Goal: Task Accomplishment & Management: Complete application form

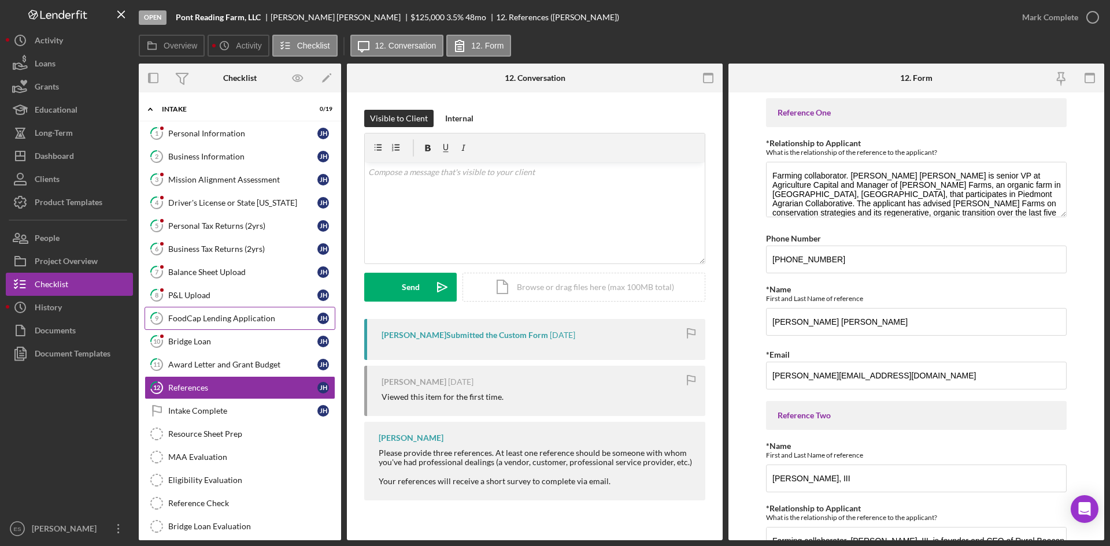
click at [249, 320] on div "FoodCap Lending Application" at bounding box center [242, 318] width 149 height 9
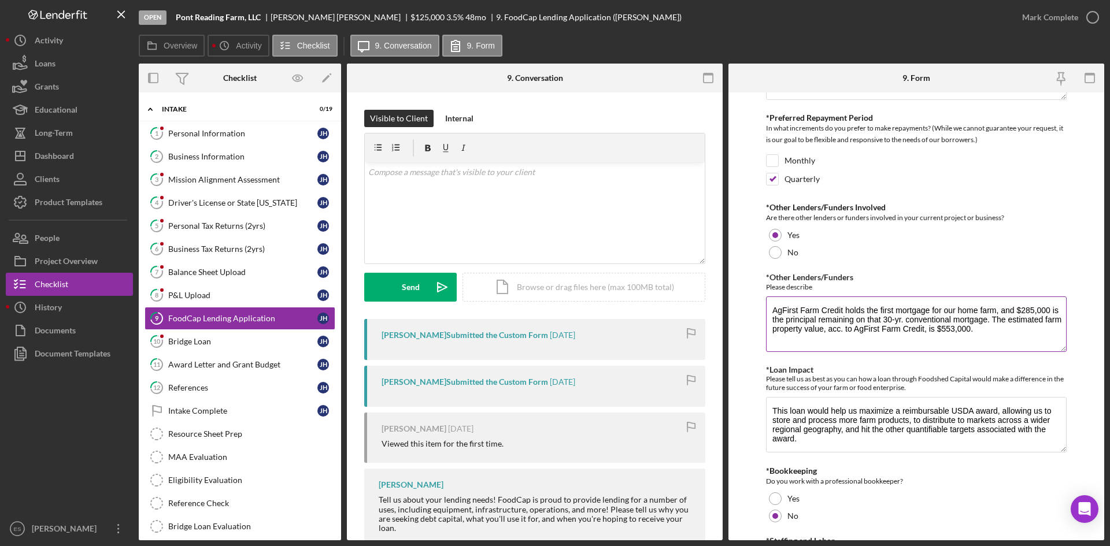
scroll to position [520, 0]
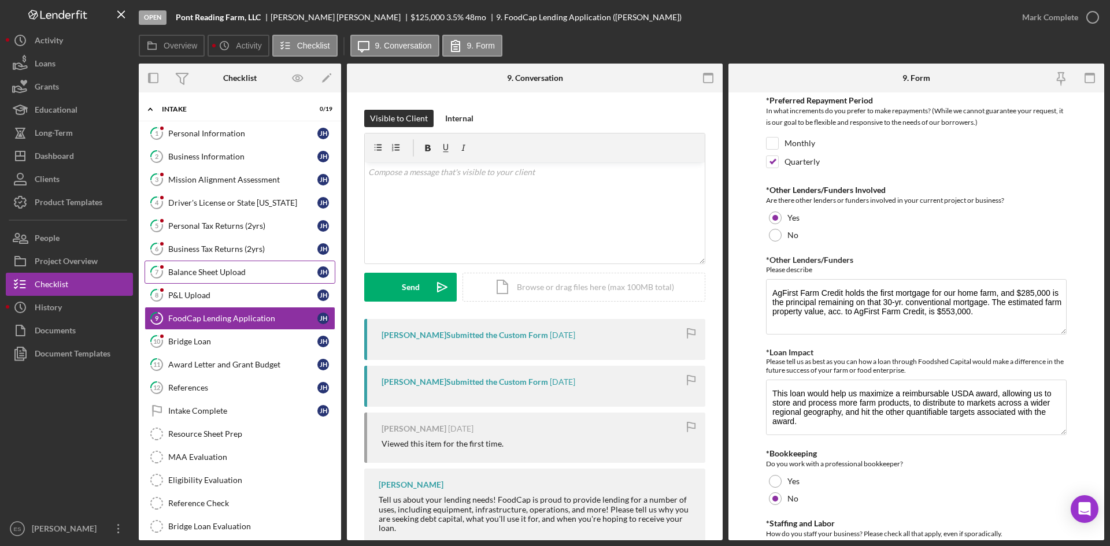
click at [202, 278] on link "7 Balance Sheet Upload [PERSON_NAME]" at bounding box center [240, 272] width 191 height 23
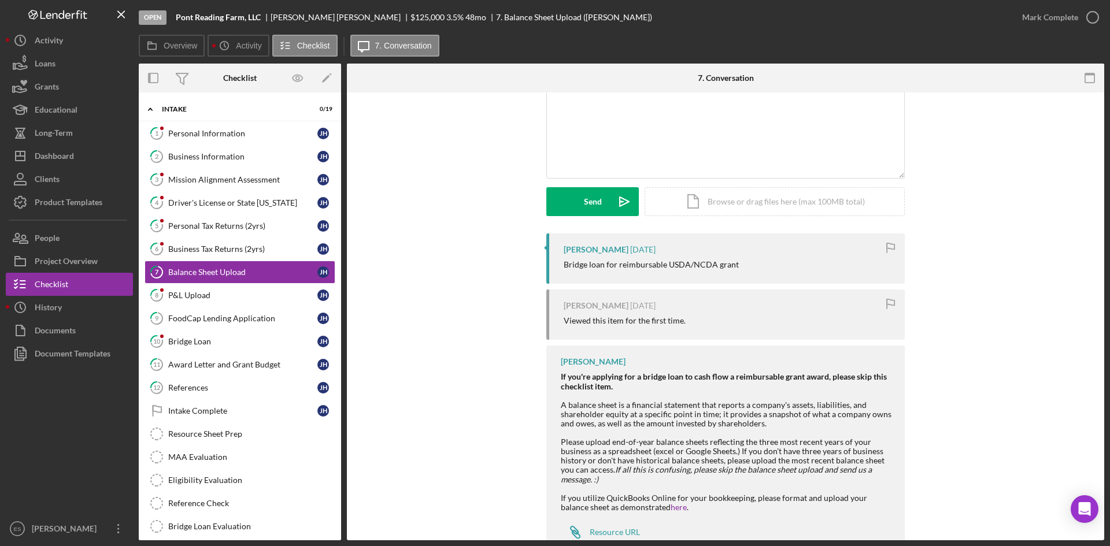
scroll to position [116, 0]
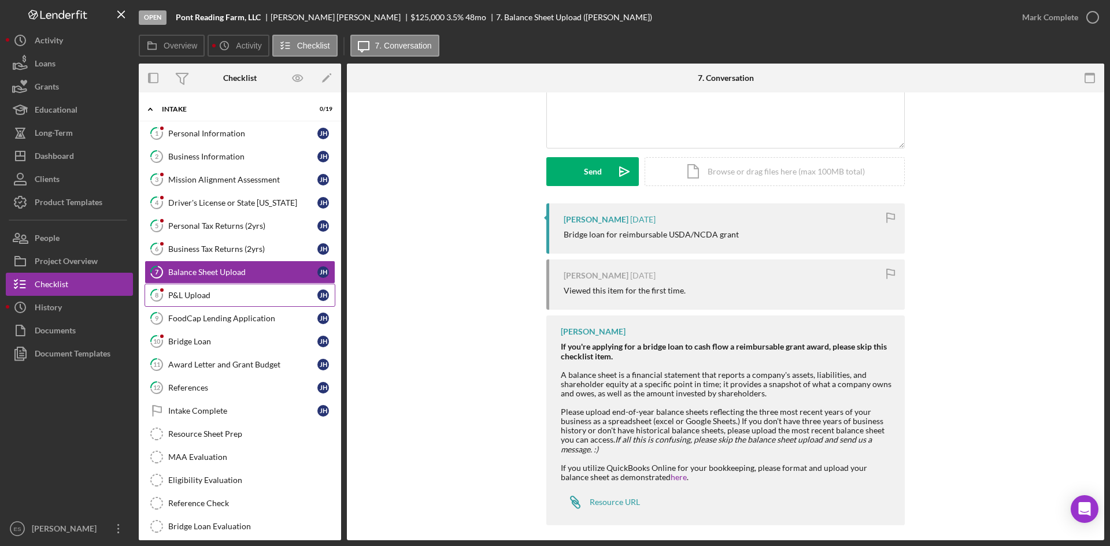
click at [233, 289] on link "8 P&L Upload [PERSON_NAME]" at bounding box center [240, 295] width 191 height 23
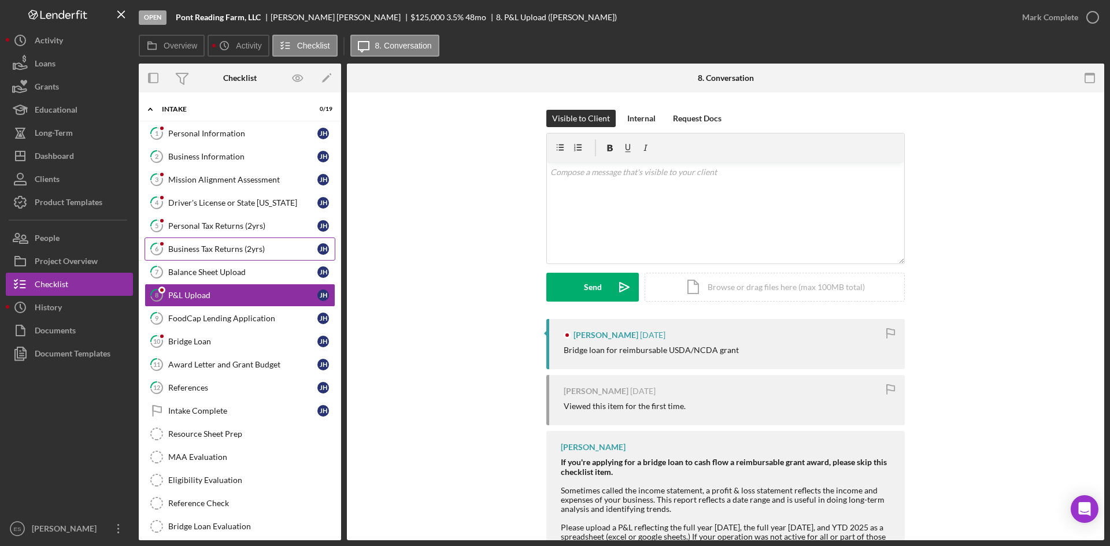
click at [251, 253] on div "Business Tax Returns (2yrs)" at bounding box center [242, 249] width 149 height 9
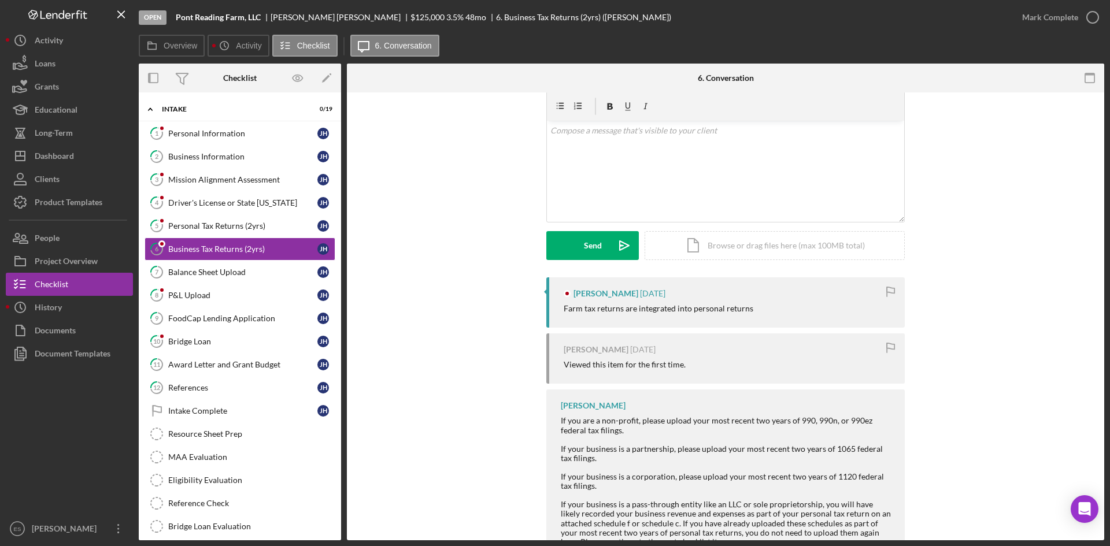
scroll to position [58, 0]
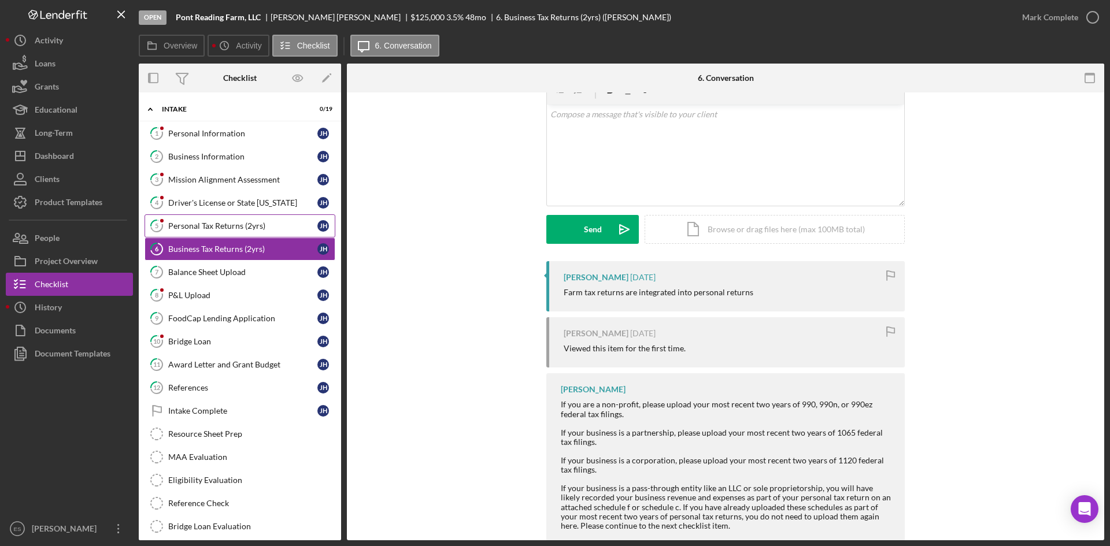
click at [266, 225] on div "Personal Tax Returns (2yrs)" at bounding box center [242, 225] width 149 height 9
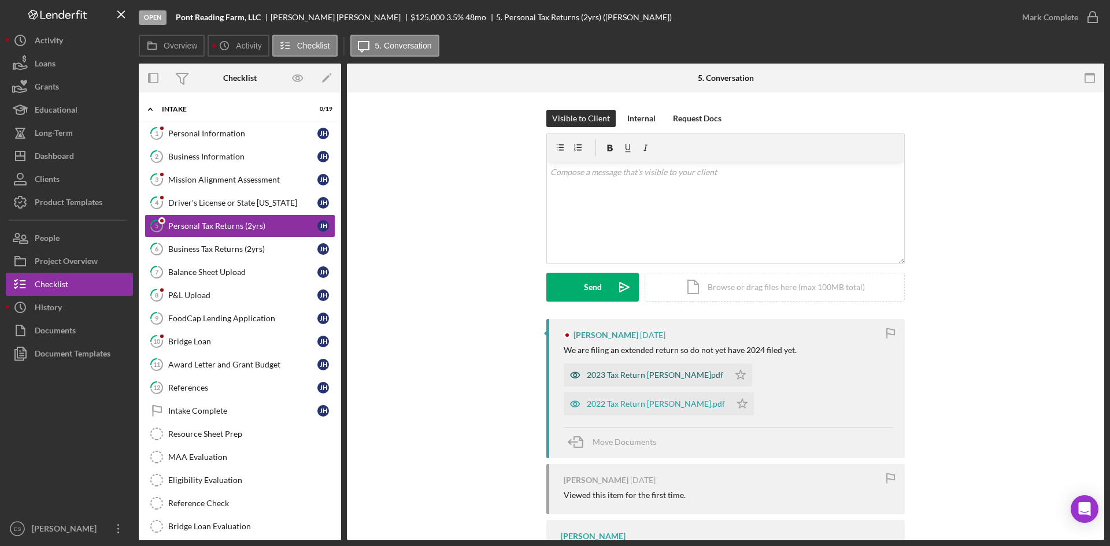
click at [669, 372] on div "2023 Tax Return [PERSON_NAME]pdf" at bounding box center [655, 375] width 136 height 9
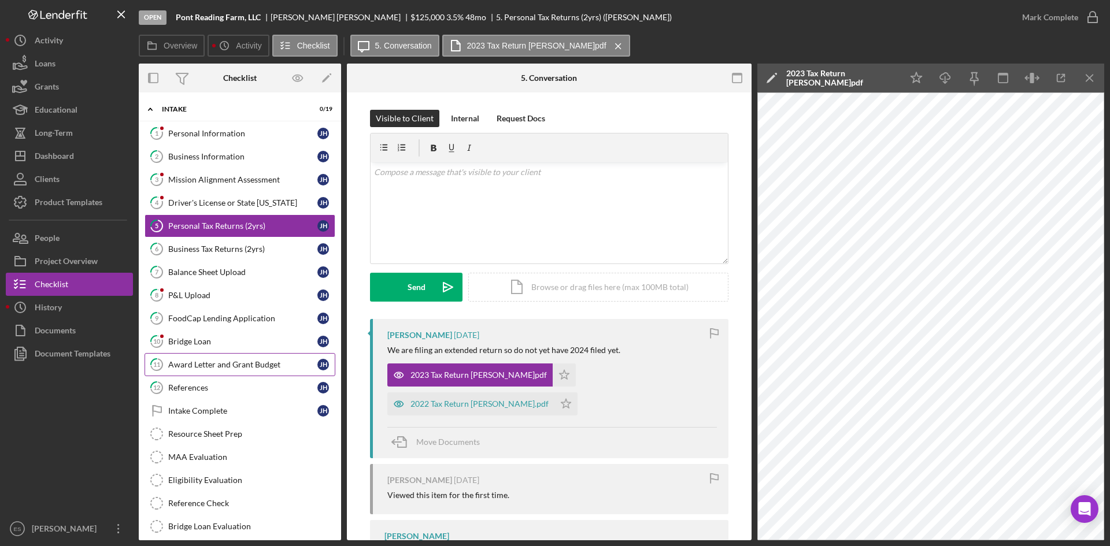
click at [263, 369] on div "Award Letter and Grant Budget" at bounding box center [242, 364] width 149 height 9
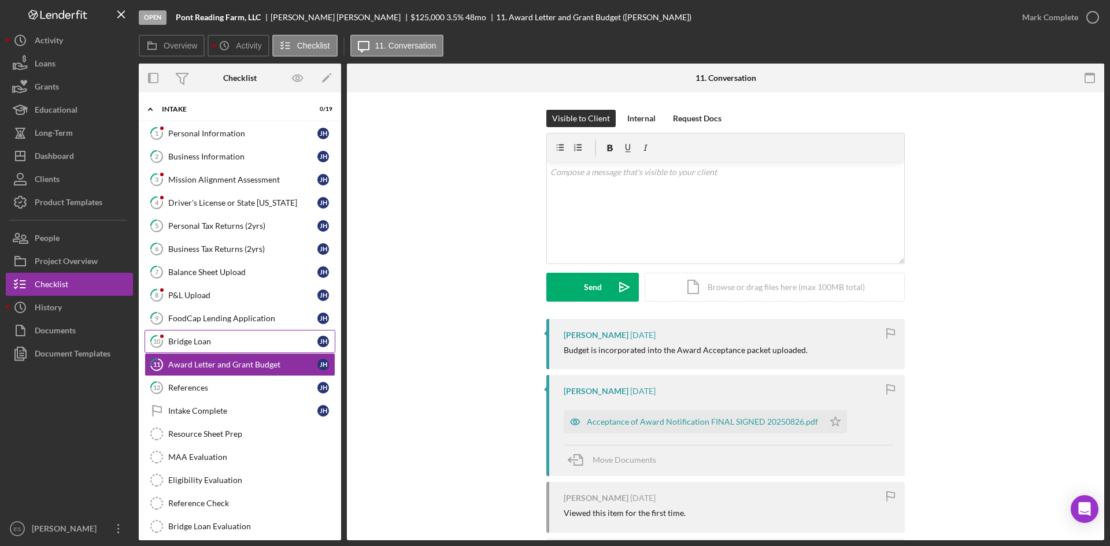
click at [252, 342] on div "Bridge Loan" at bounding box center [242, 341] width 149 height 9
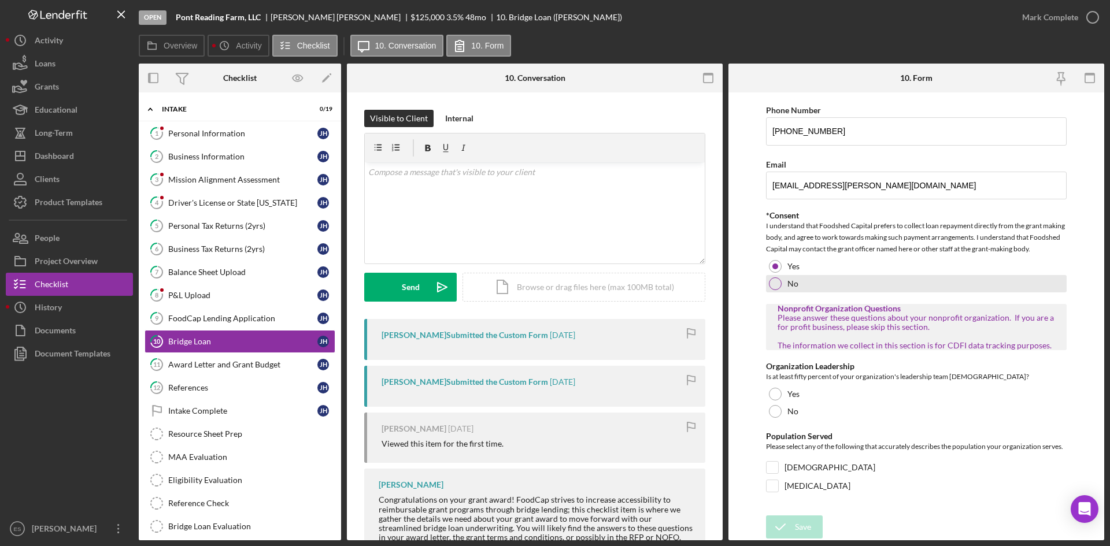
scroll to position [1226, 0]
click at [245, 361] on div "Award Letter and Grant Budget" at bounding box center [242, 364] width 149 height 9
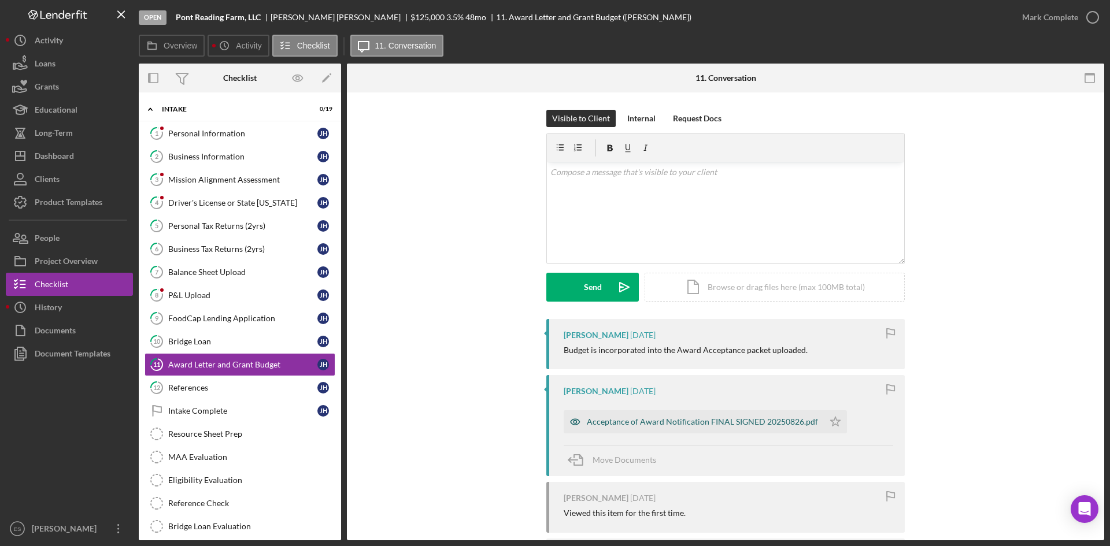
click at [646, 417] on div "Acceptance of Award Notification FINAL SIGNED 20250826.pdf" at bounding box center [702, 421] width 231 height 9
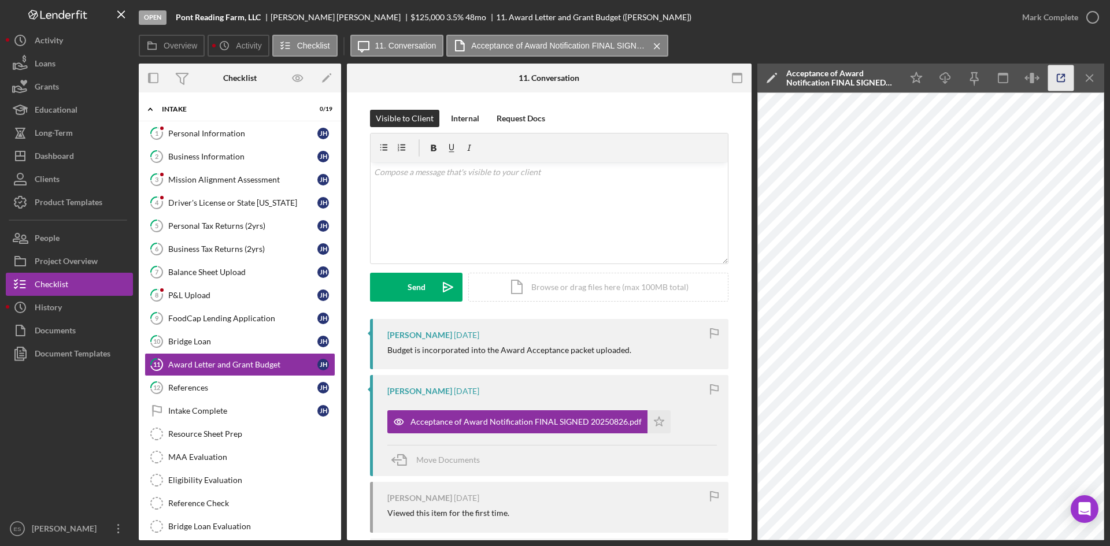
click at [1056, 79] on icon "button" at bounding box center [1061, 78] width 26 height 26
